Goal: Task Accomplishment & Management: Use online tool/utility

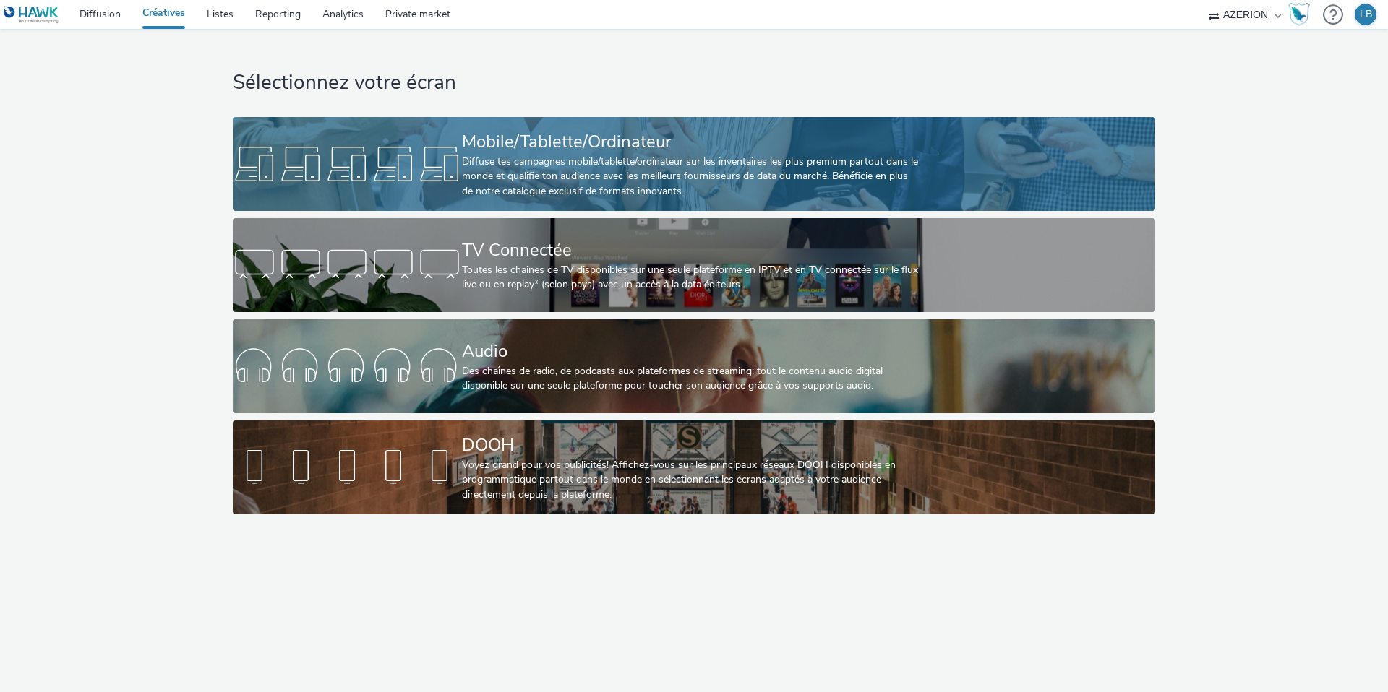
click at [572, 166] on div "Diffuse tes campagnes mobile/tablette/ordinateur sur les inventaires les plus p…" at bounding box center [691, 177] width 458 height 44
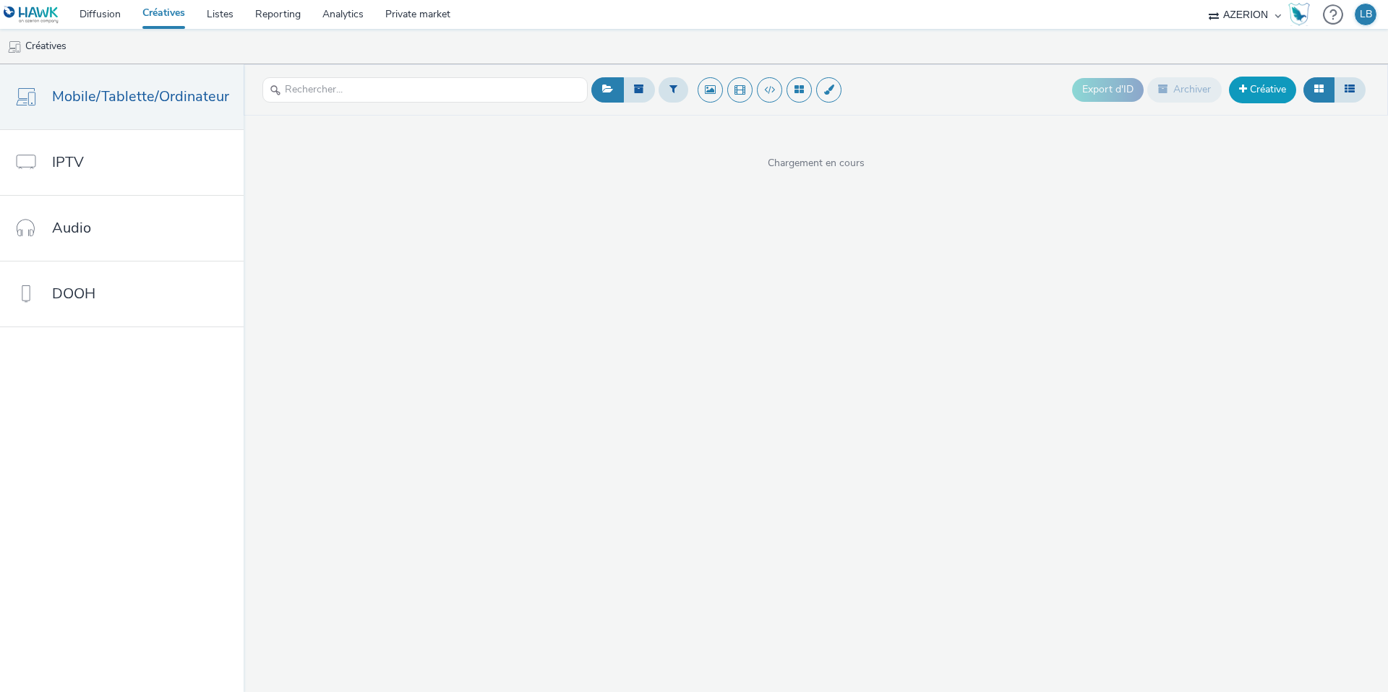
click at [1251, 90] on link "Créative" at bounding box center [1262, 90] width 67 height 26
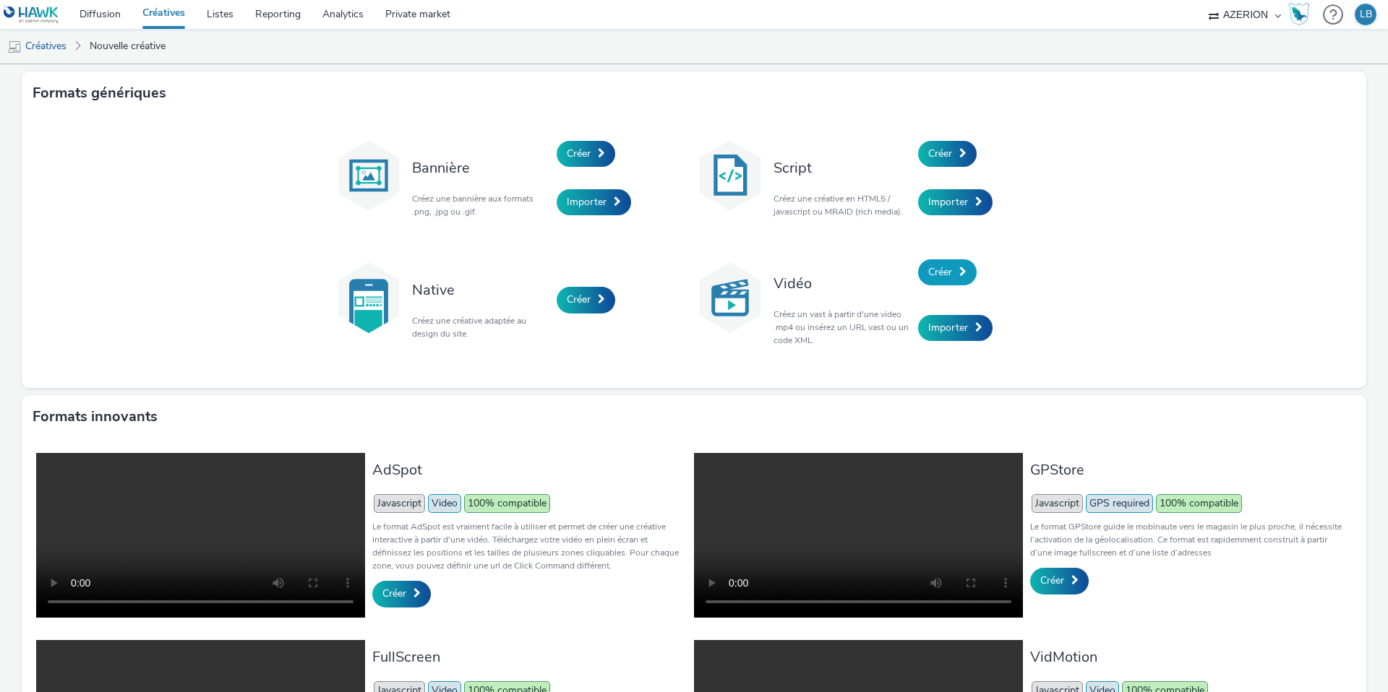
click at [942, 271] on span "Créer" at bounding box center [940, 272] width 24 height 14
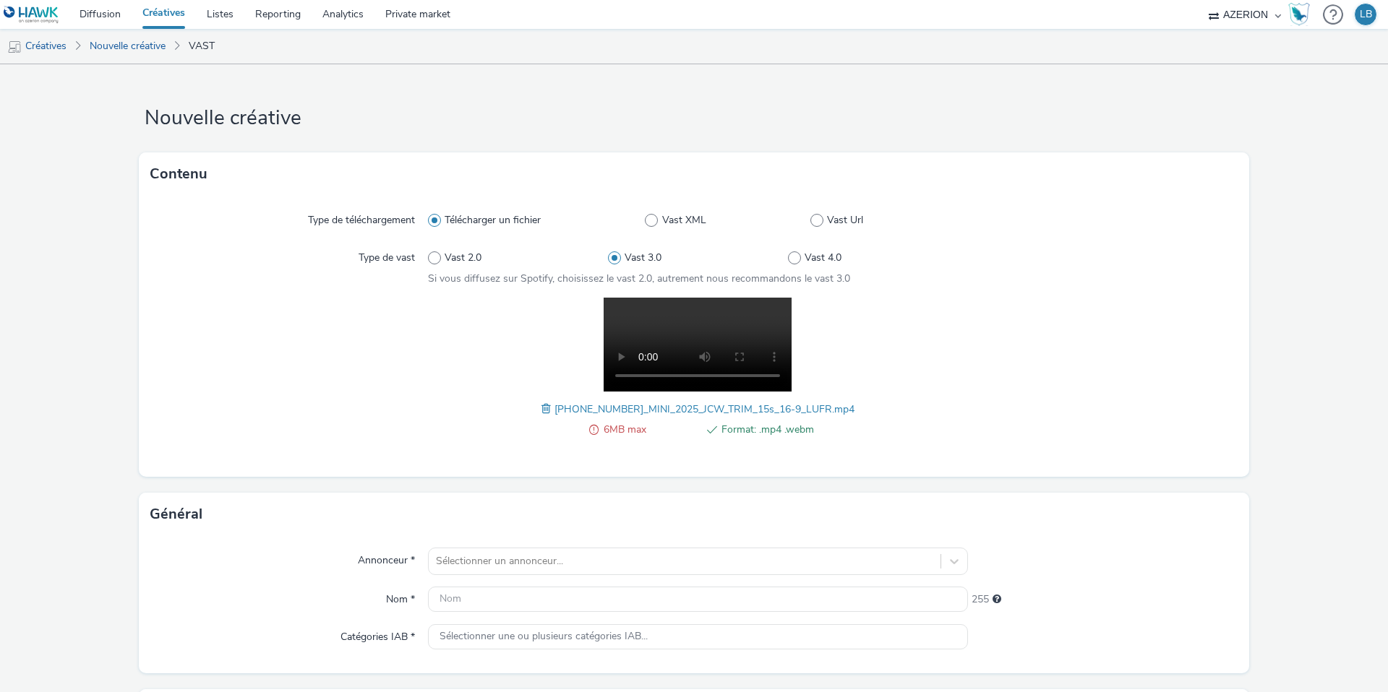
click at [541, 405] on span at bounding box center [547, 409] width 13 height 16
click at [482, 410] on span at bounding box center [484, 409] width 13 height 16
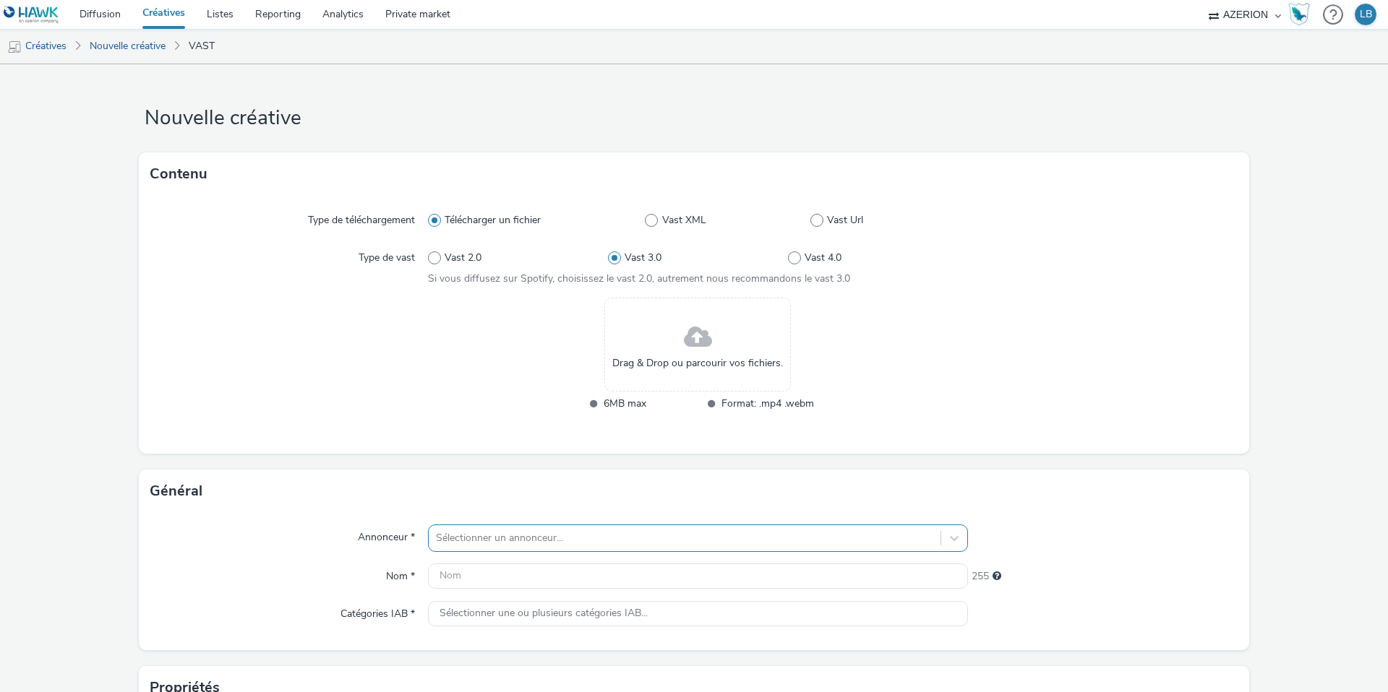
click at [595, 543] on div "Sélectionner un annonceur..." at bounding box center [698, 538] width 540 height 27
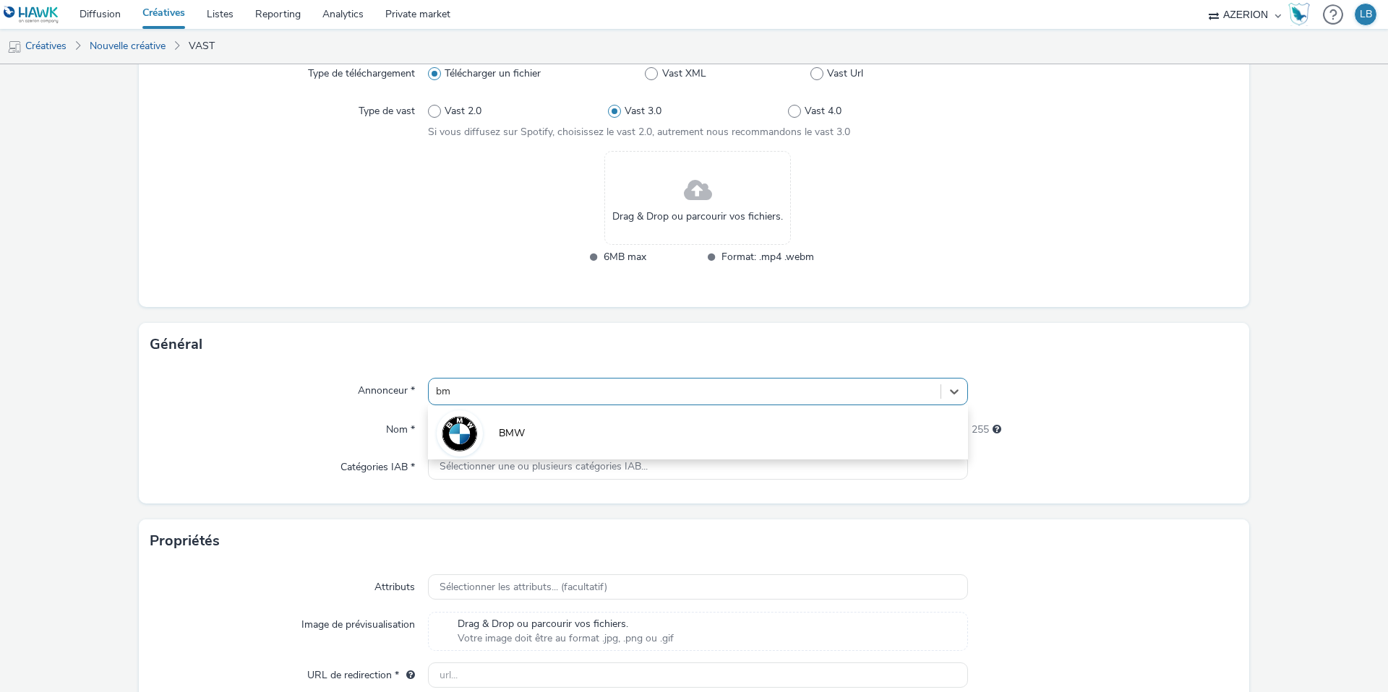
type input "bmw"
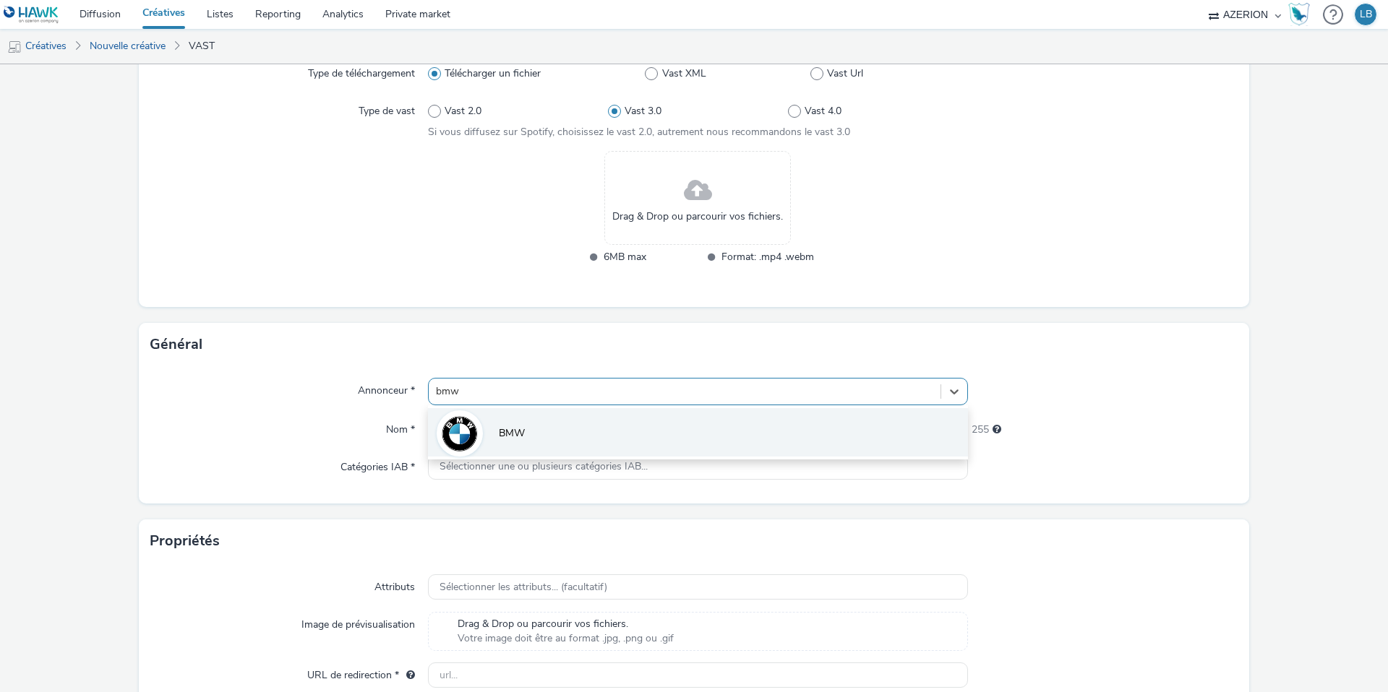
click at [531, 426] on li "BMW" at bounding box center [698, 432] width 540 height 48
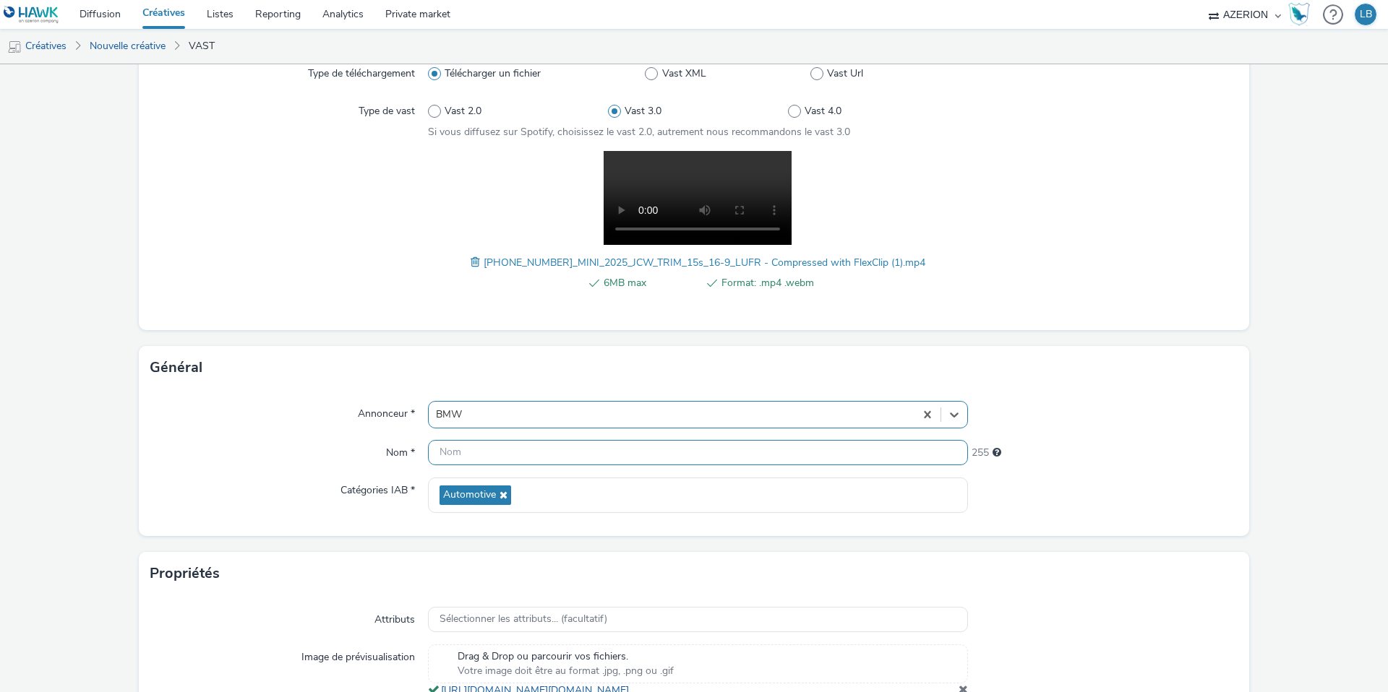
click at [501, 452] on input "text" at bounding box center [698, 452] width 540 height 25
type input "BE_IPlux_BMW/Mini_OLVW38-40_Sept25_FR"
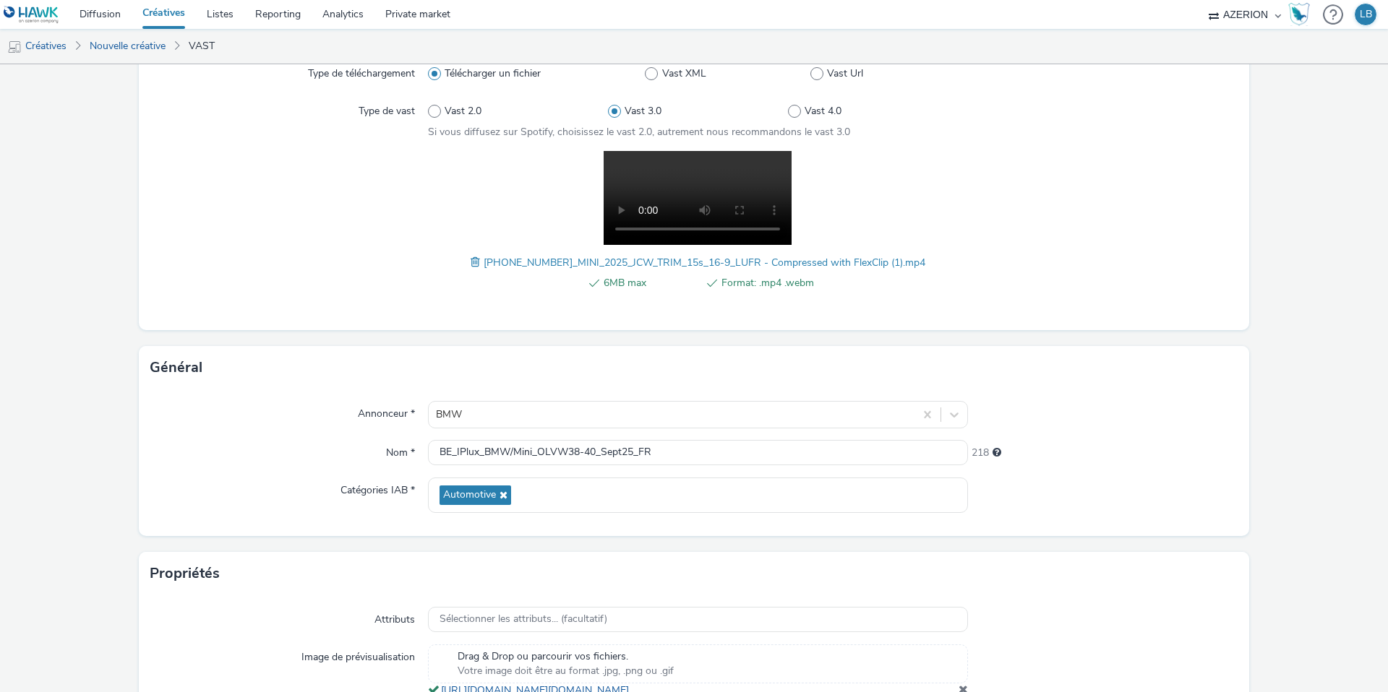
click at [263, 455] on div "Nom *" at bounding box center [289, 453] width 278 height 26
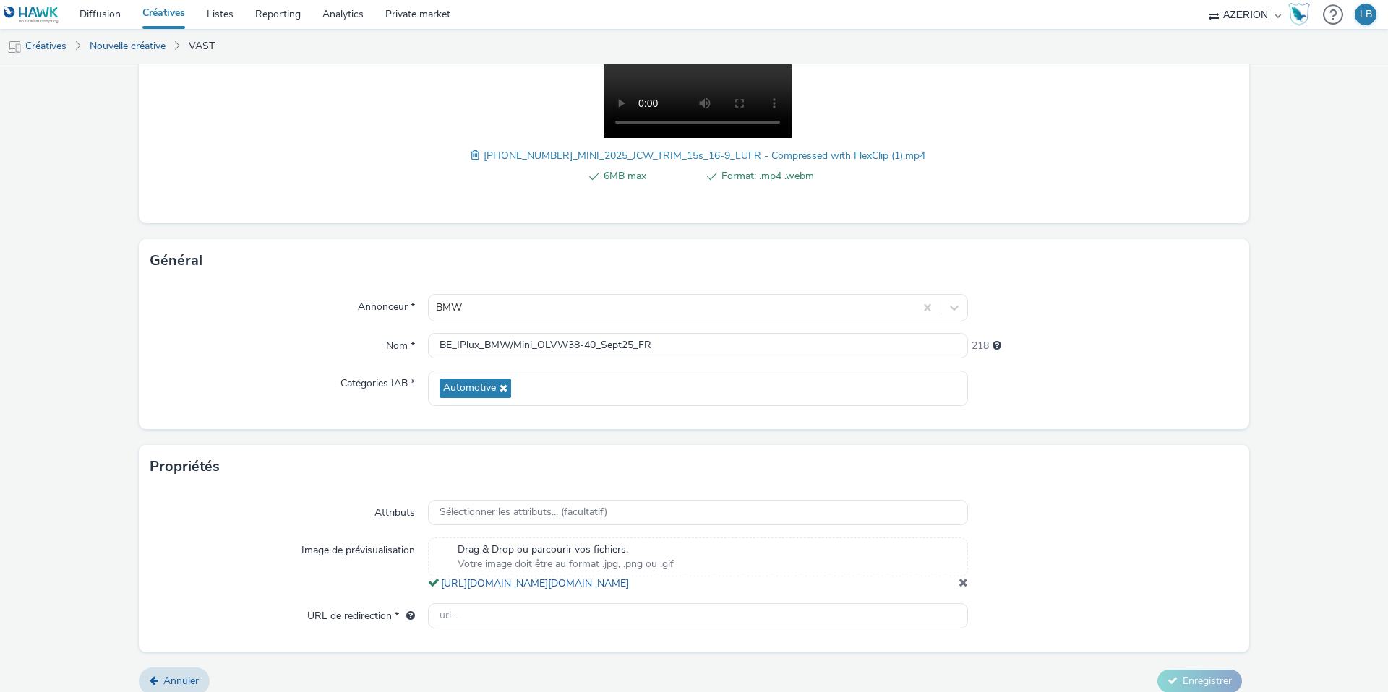
scroll to position [281, 0]
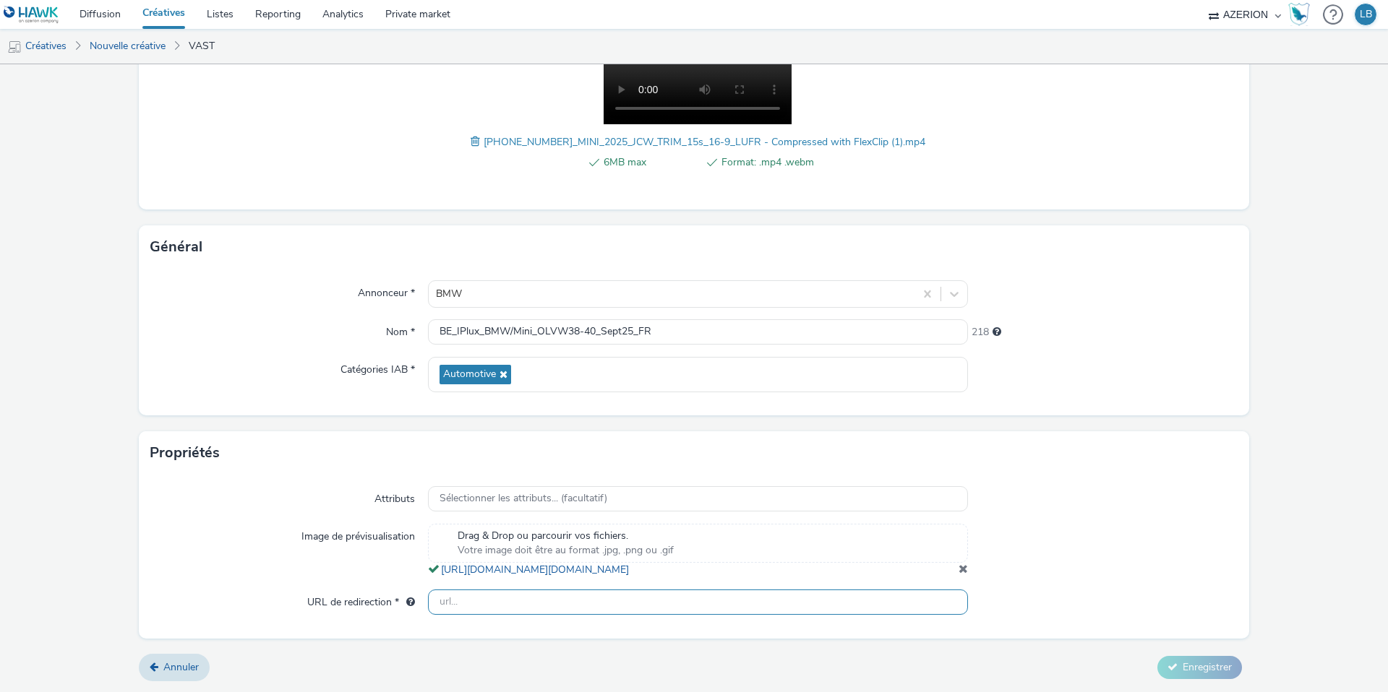
click at [494, 610] on input "text" at bounding box center [698, 602] width 540 height 25
paste input "[URL][DOMAIN_NAME]"
type input "[URL][DOMAIN_NAME]"
click at [1139, 486] on div at bounding box center [1103, 499] width 270 height 26
click at [1179, 671] on button "Enregistrer" at bounding box center [1199, 667] width 85 height 23
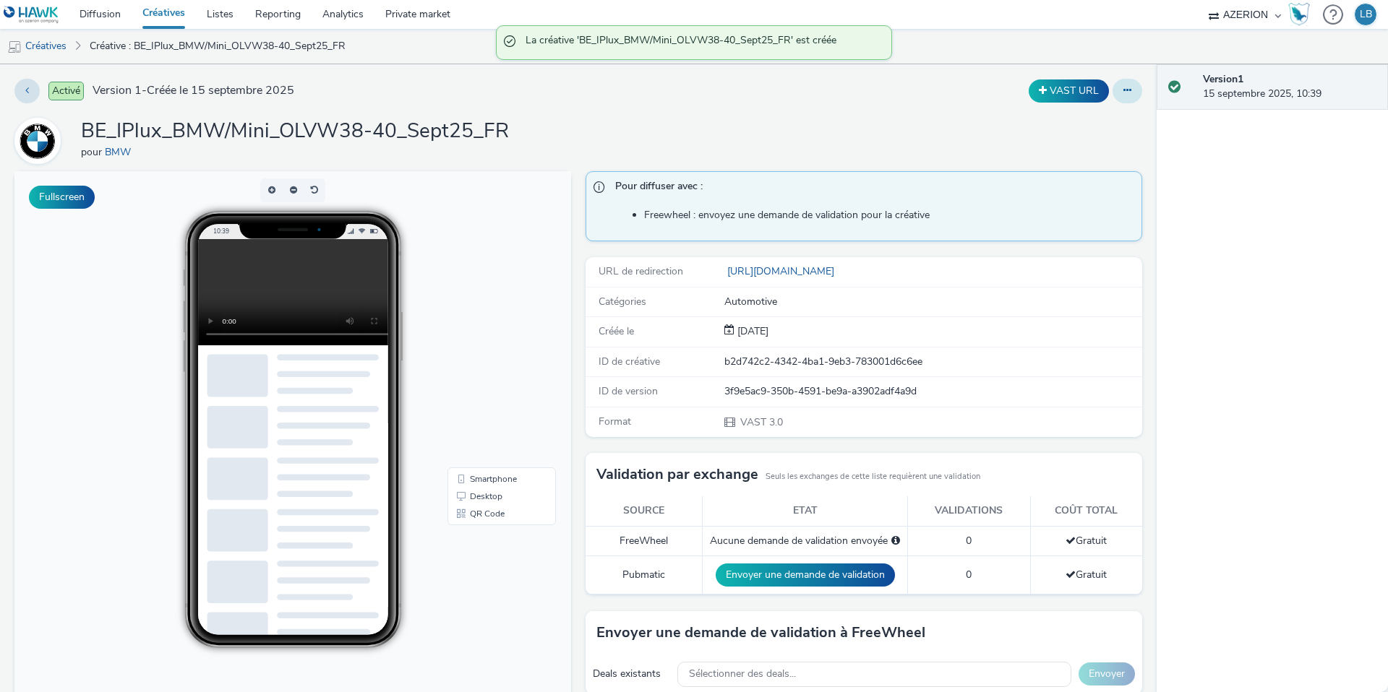
click at [1132, 94] on button at bounding box center [1127, 91] width 30 height 25
click at [1084, 143] on link "Dupliquer" at bounding box center [1088, 148] width 108 height 29
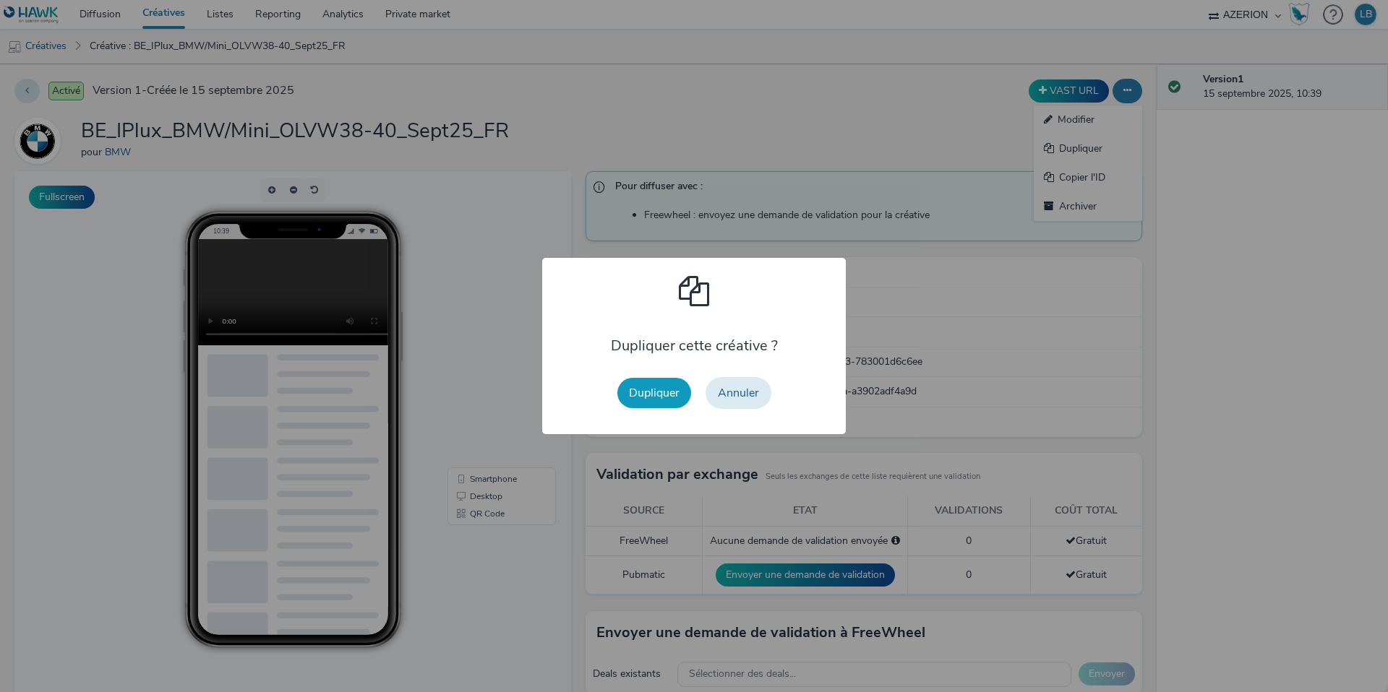
click at [645, 388] on button "Dupliquer" at bounding box center [654, 393] width 74 height 30
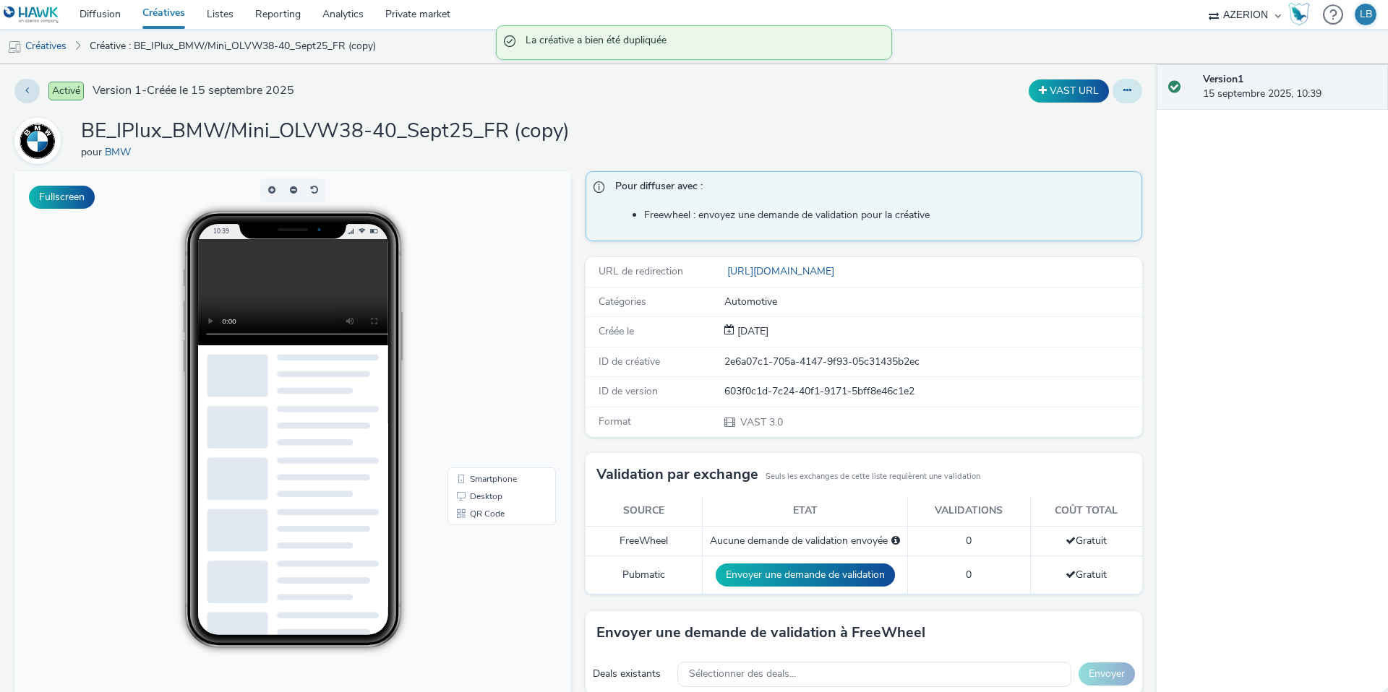
click at [1128, 96] on button at bounding box center [1127, 91] width 30 height 25
click at [1098, 126] on link "Modifier" at bounding box center [1088, 120] width 108 height 29
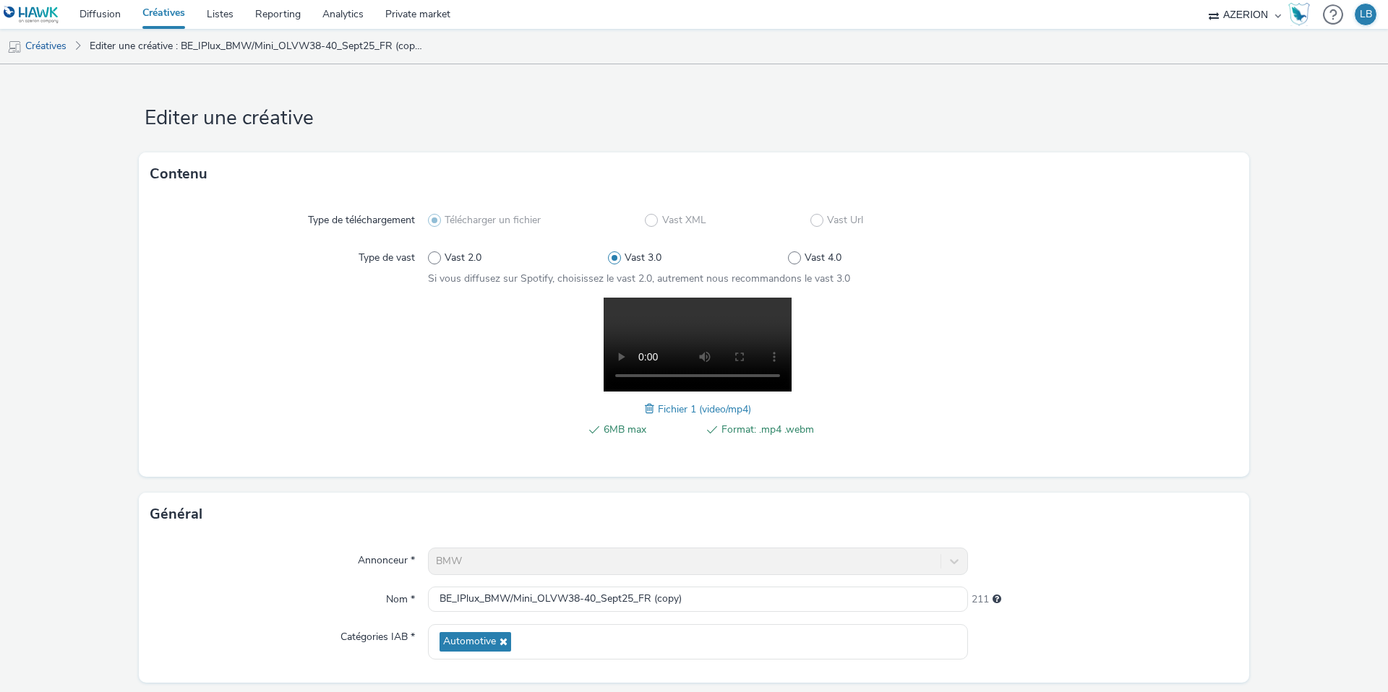
click at [648, 406] on span at bounding box center [651, 409] width 13 height 16
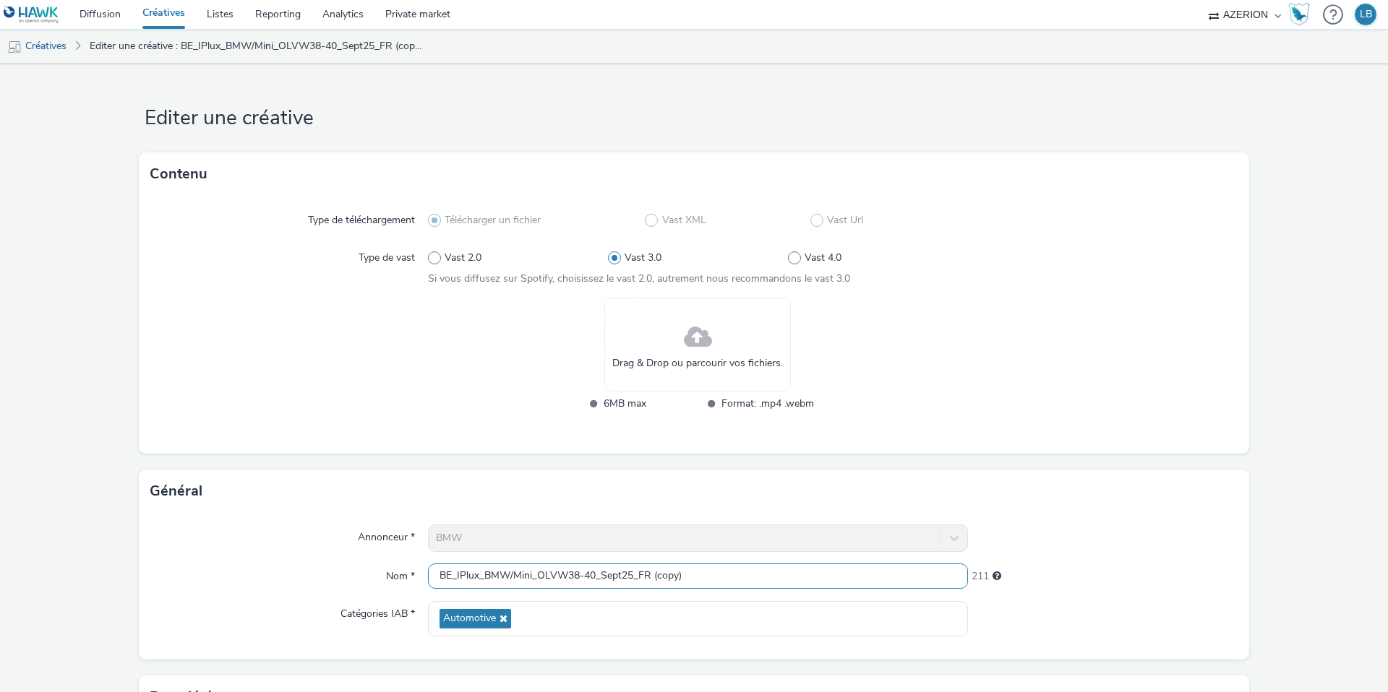
drag, startPoint x: 651, startPoint y: 577, endPoint x: 838, endPoint y: 577, distance: 187.2
click at [838, 577] on input "BE_IPlux_BMW/Mini_OLVW38-40_Sept25_FR (copy)" at bounding box center [698, 576] width 540 height 25
type input "BE_IPlux_BMW/Mini_OLVW38-40_Sept25_LU"
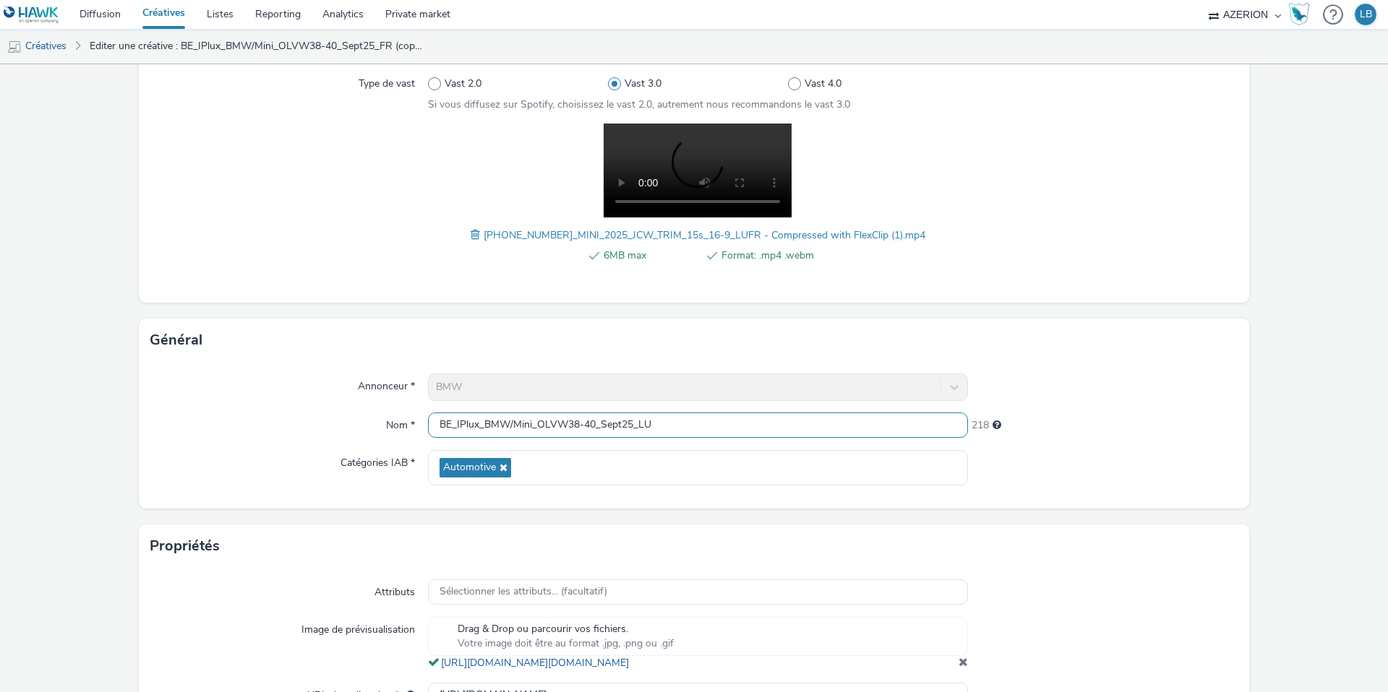
scroll to position [202, 0]
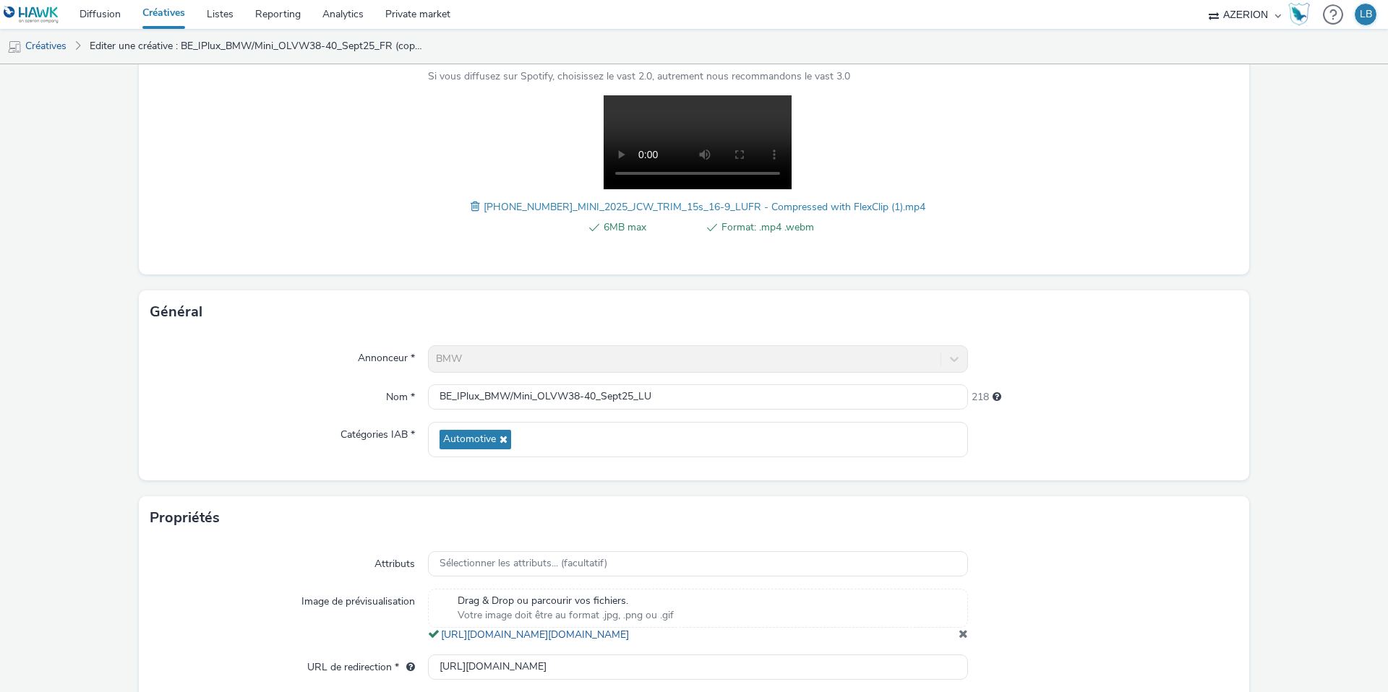
click at [474, 207] on span at bounding box center [477, 207] width 13 height 16
click at [599, 205] on span at bounding box center [604, 207] width 13 height 16
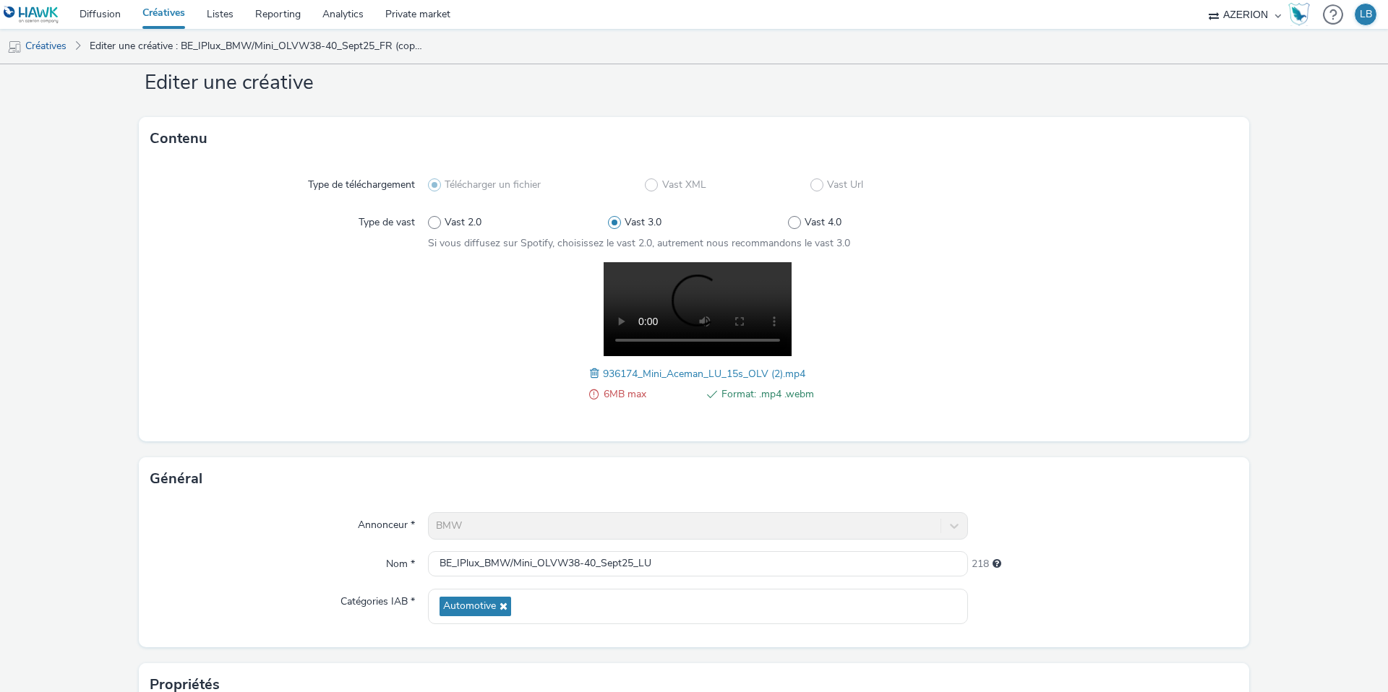
scroll to position [35, 0]
click at [593, 373] on span at bounding box center [596, 374] width 13 height 16
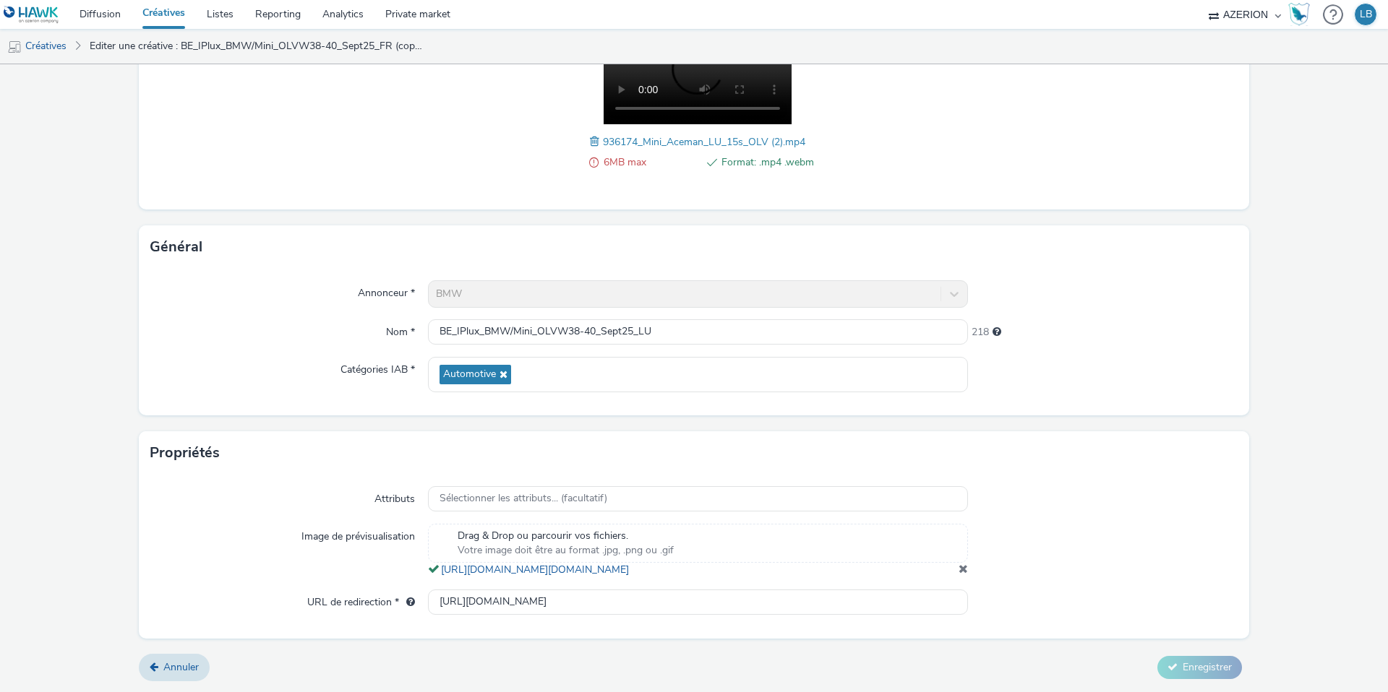
scroll to position [0, 0]
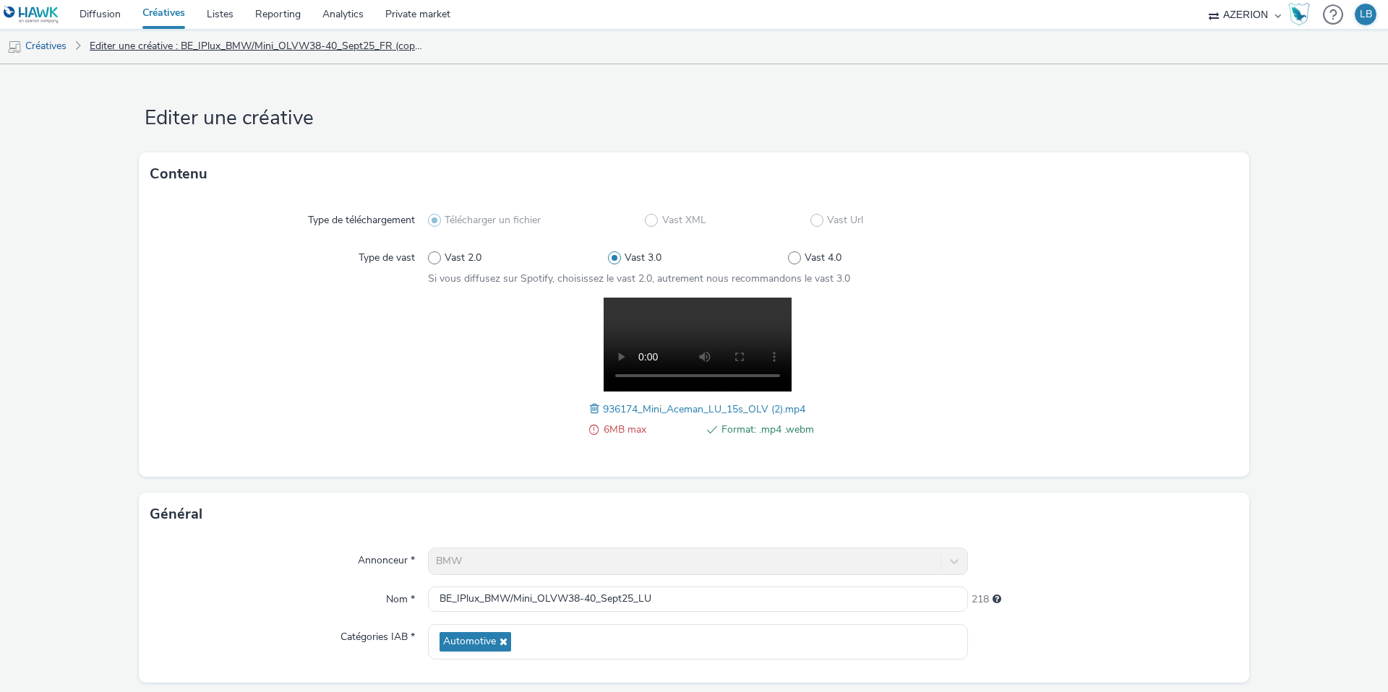
click at [179, 43] on link "Editer une créative : BE_IPlux_BMW/Mini_OLVW38-40_Sept25_FR (copy)" at bounding box center [255, 46] width 347 height 35
click at [648, 411] on span at bounding box center [651, 409] width 13 height 16
click at [593, 408] on span at bounding box center [596, 409] width 13 height 16
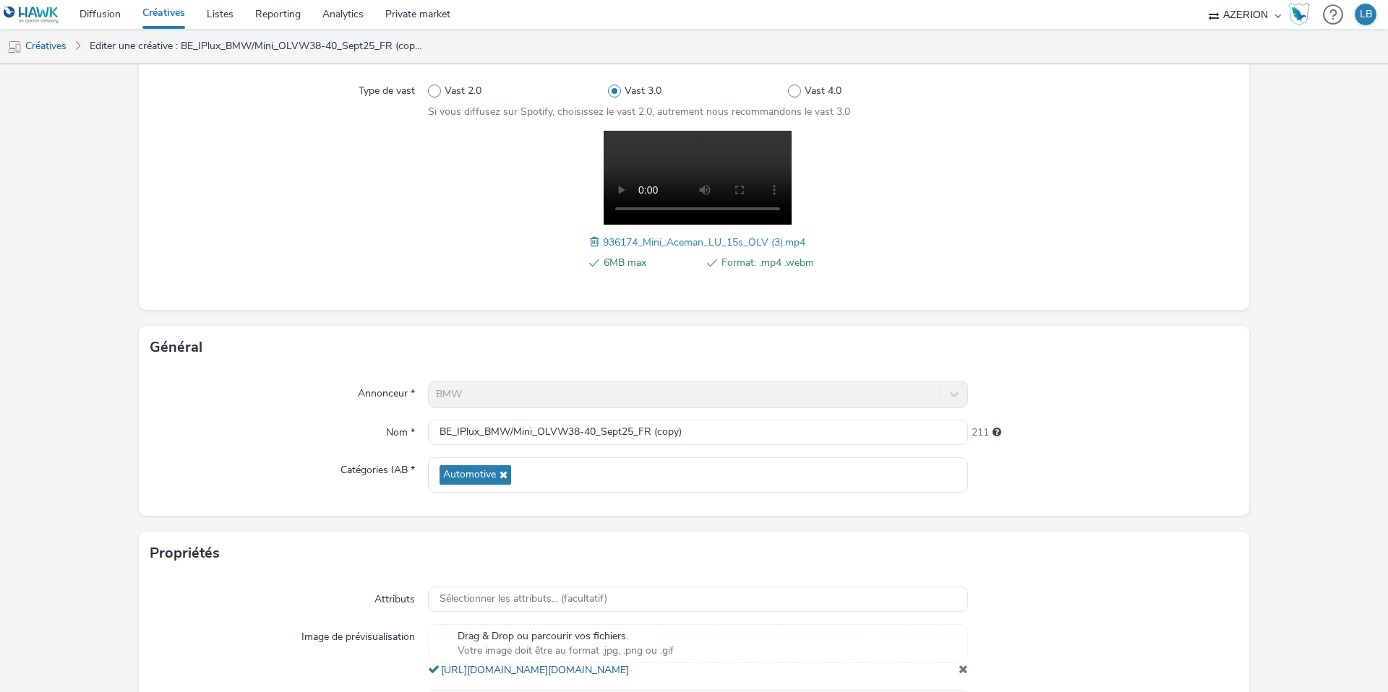
scroll to position [185, 0]
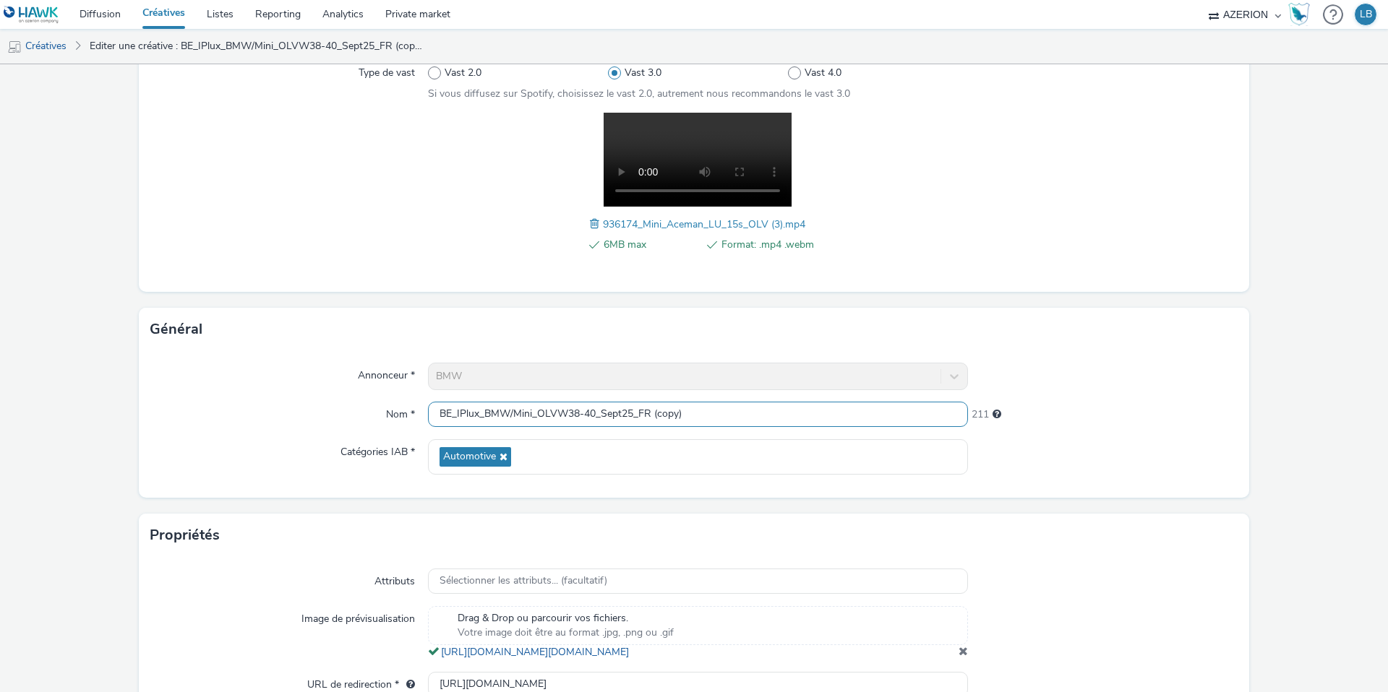
drag, startPoint x: 653, startPoint y: 411, endPoint x: 731, endPoint y: 412, distance: 78.1
click at [731, 412] on input "BE_IPlux_BMW/Mini_OLVW38-40_Sept25_FR (copy)" at bounding box center [698, 414] width 540 height 25
type input "BE_IPlux_BMW/Mini_OLVW38-40_Sept25_LU"
click at [1137, 360] on div "Annonceur * BMW Nom * BE_IPlux_BMW/Mini_OLVW38-40_Sept25_LU 218 Catégories IAB …" at bounding box center [694, 424] width 1110 height 147
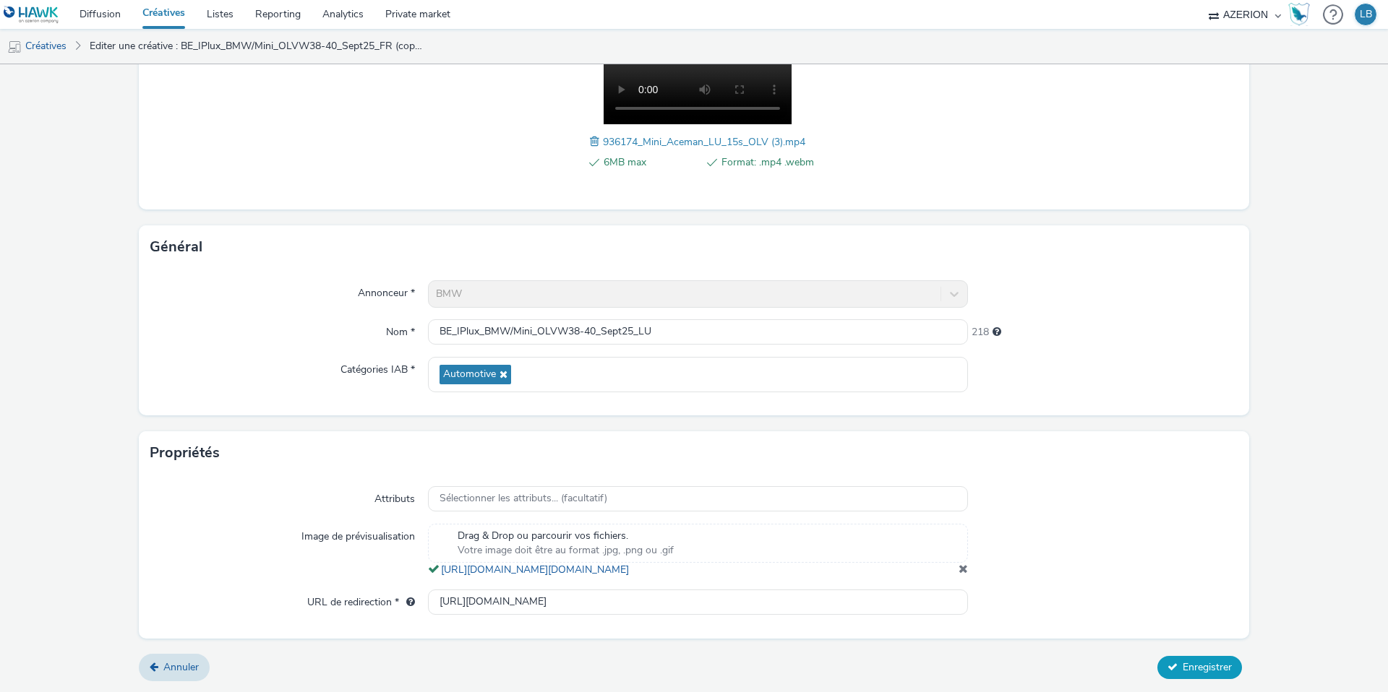
click at [1217, 674] on span "Enregistrer" at bounding box center [1207, 668] width 49 height 14
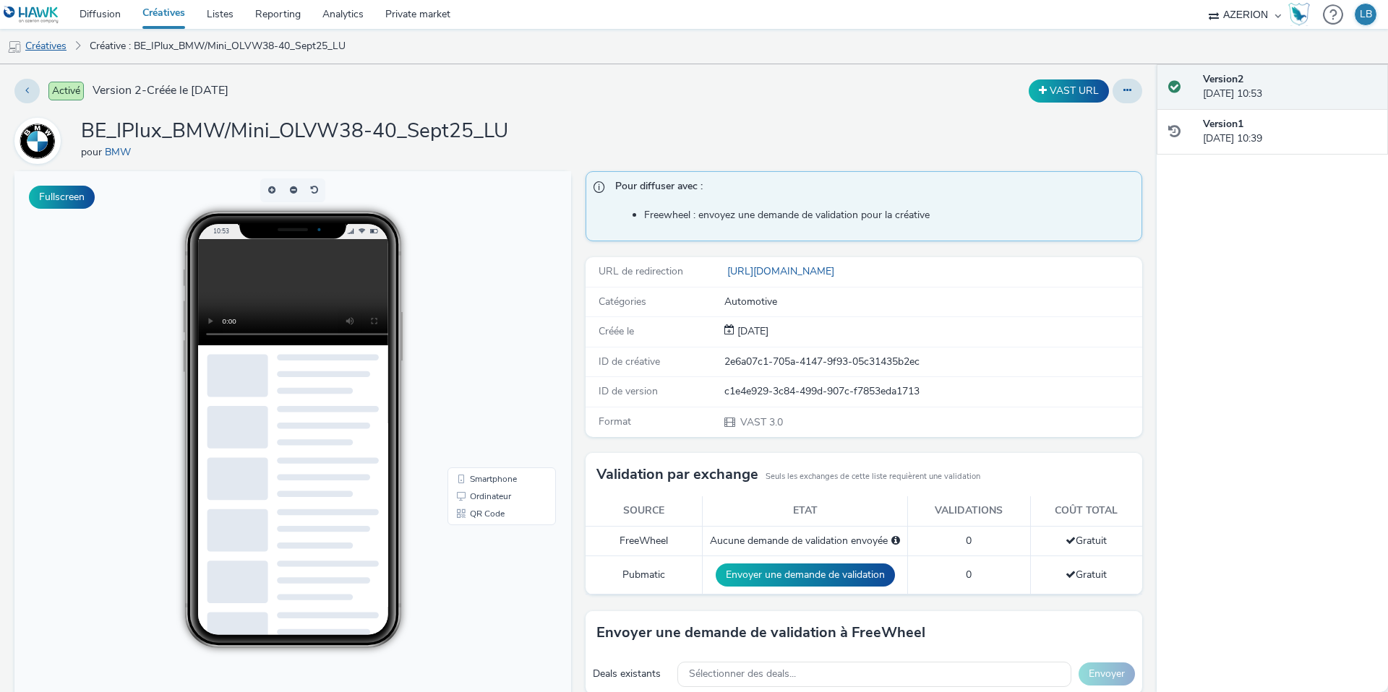
click at [51, 44] on link "Créatives" at bounding box center [37, 46] width 74 height 35
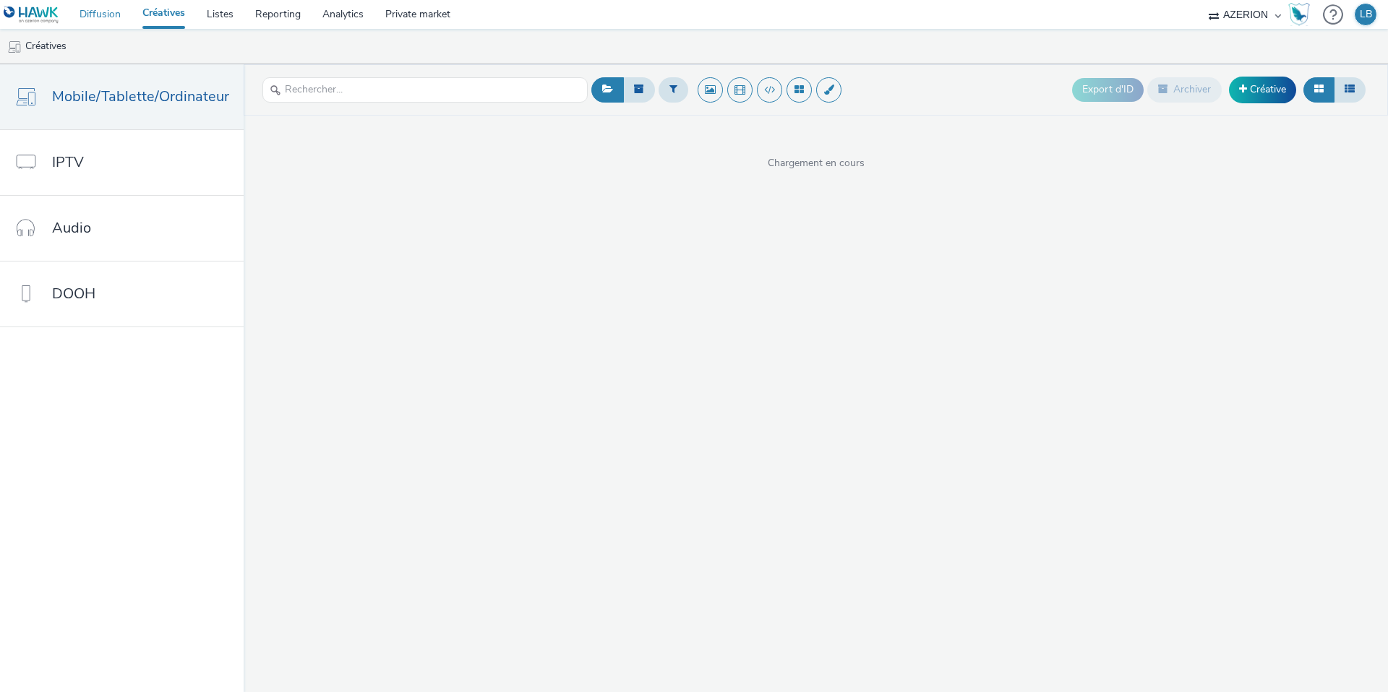
click at [96, 21] on link "Diffusion" at bounding box center [100, 14] width 63 height 29
